Goal: Navigation & Orientation: Find specific page/section

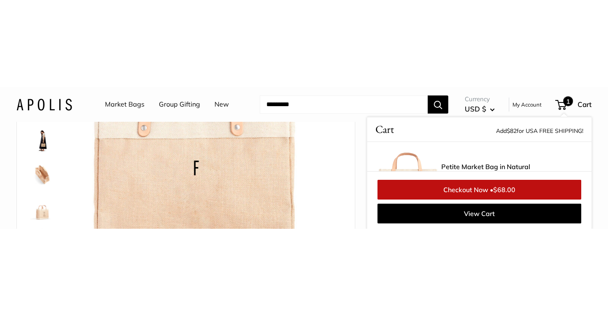
scroll to position [13, 0]
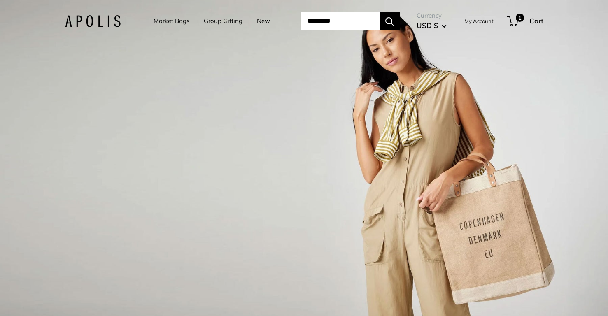
click at [165, 24] on link "Market Bags" at bounding box center [171, 21] width 36 height 12
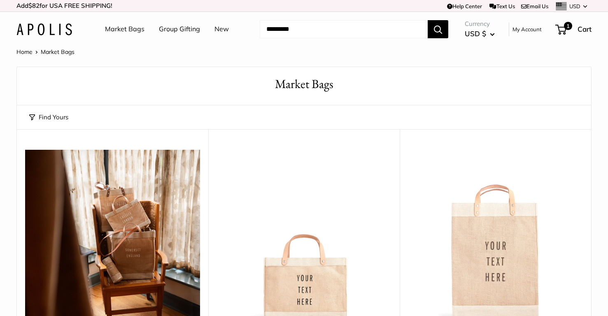
click at [64, 116] on button "Find Yours" at bounding box center [48, 118] width 39 height 12
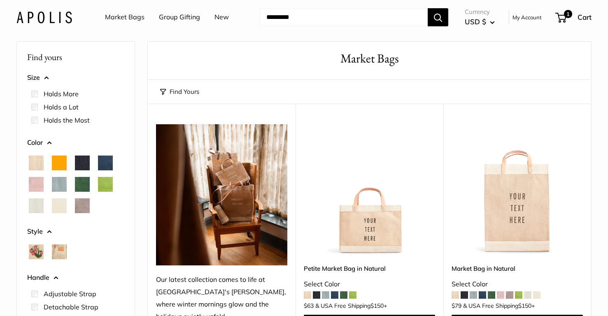
scroll to position [31, 0]
